Goal: Complete application form

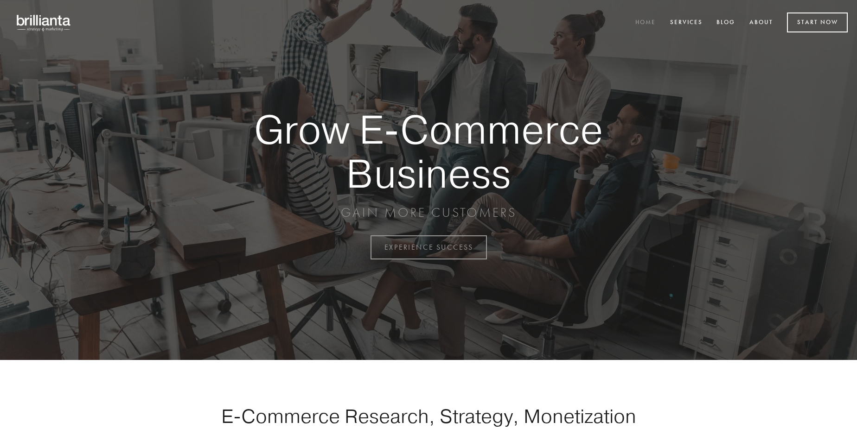
scroll to position [2431, 0]
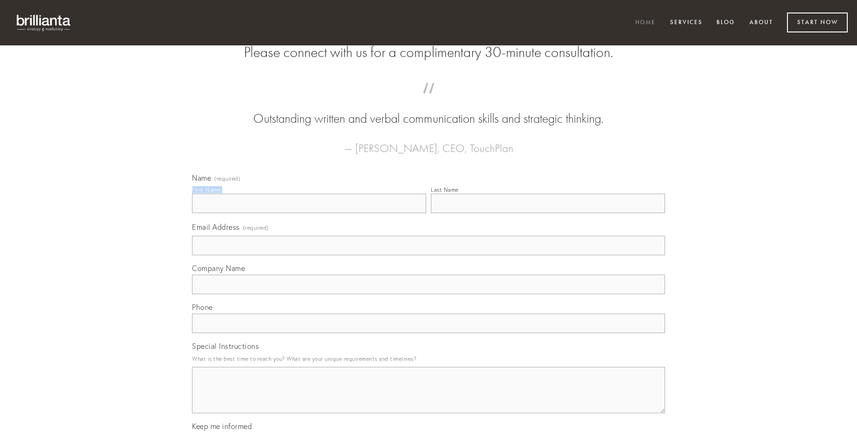
type input "[PERSON_NAME]"
click at [548, 213] on input "Last Name" at bounding box center [548, 203] width 234 height 19
type input "[PERSON_NAME]"
click at [428, 255] on input "Email Address (required)" at bounding box center [428, 245] width 473 height 19
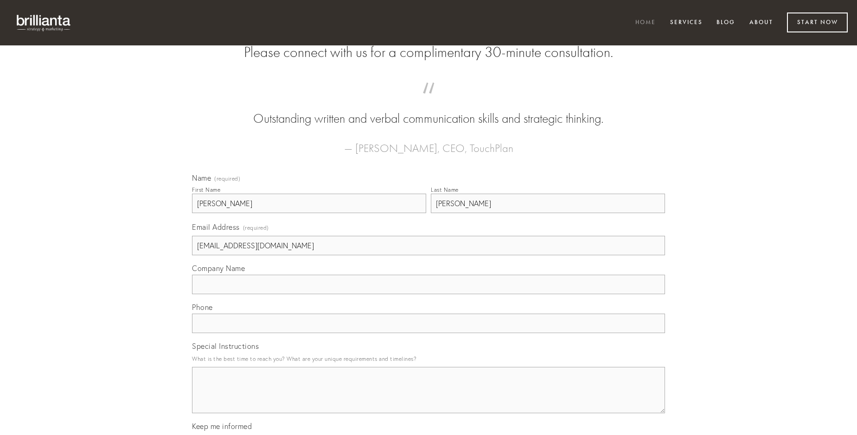
type input "[EMAIL_ADDRESS][DOMAIN_NAME]"
click at [428, 294] on input "Company Name" at bounding box center [428, 284] width 473 height 19
type input "at"
click at [428, 333] on input "text" at bounding box center [428, 323] width 473 height 19
click at [428, 399] on textarea "Special Instructions" at bounding box center [428, 390] width 473 height 46
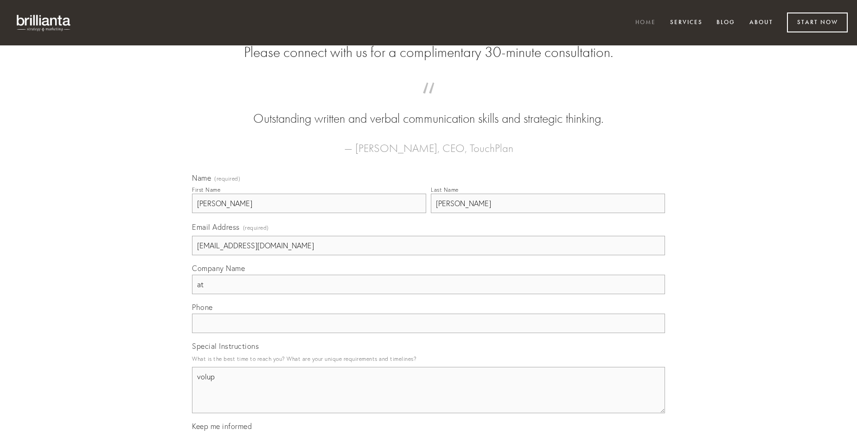
type textarea "volup"
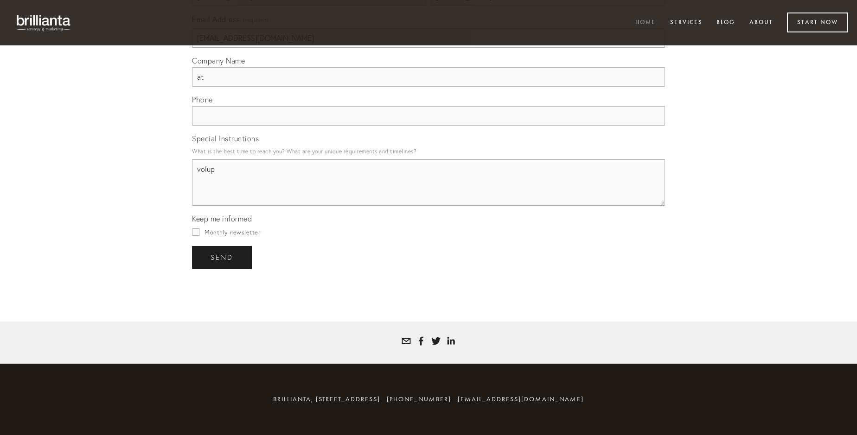
click at [223, 257] on span "send" at bounding box center [222, 258] width 23 height 8
